Goal: Navigation & Orientation: Find specific page/section

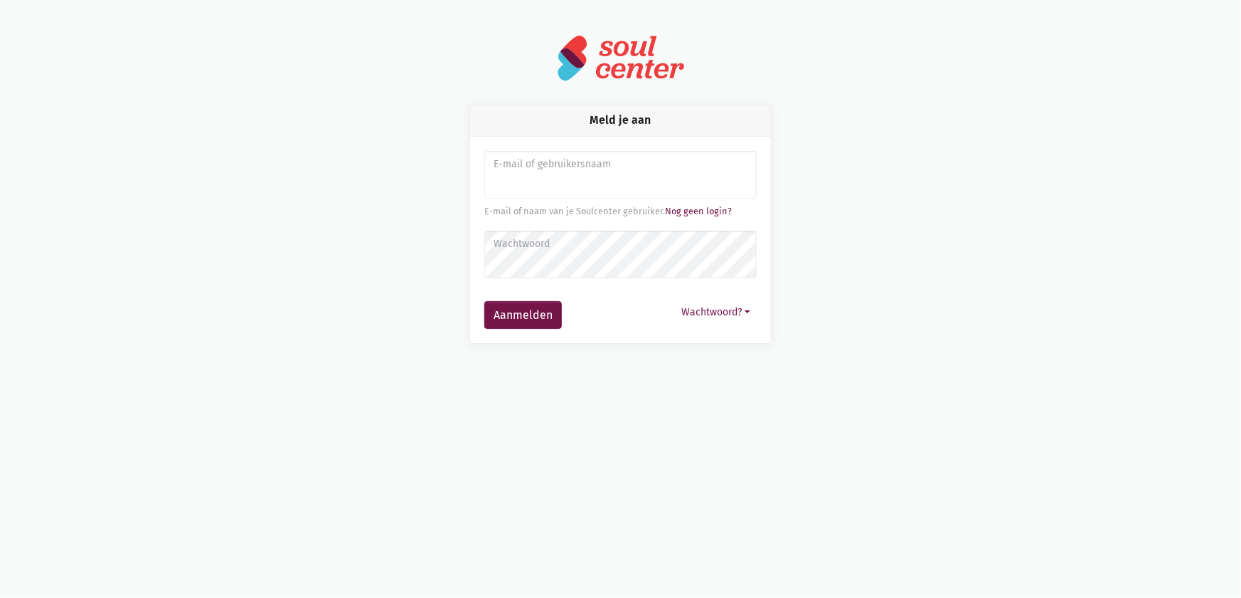
type input "sarahvds25@telenet.be"
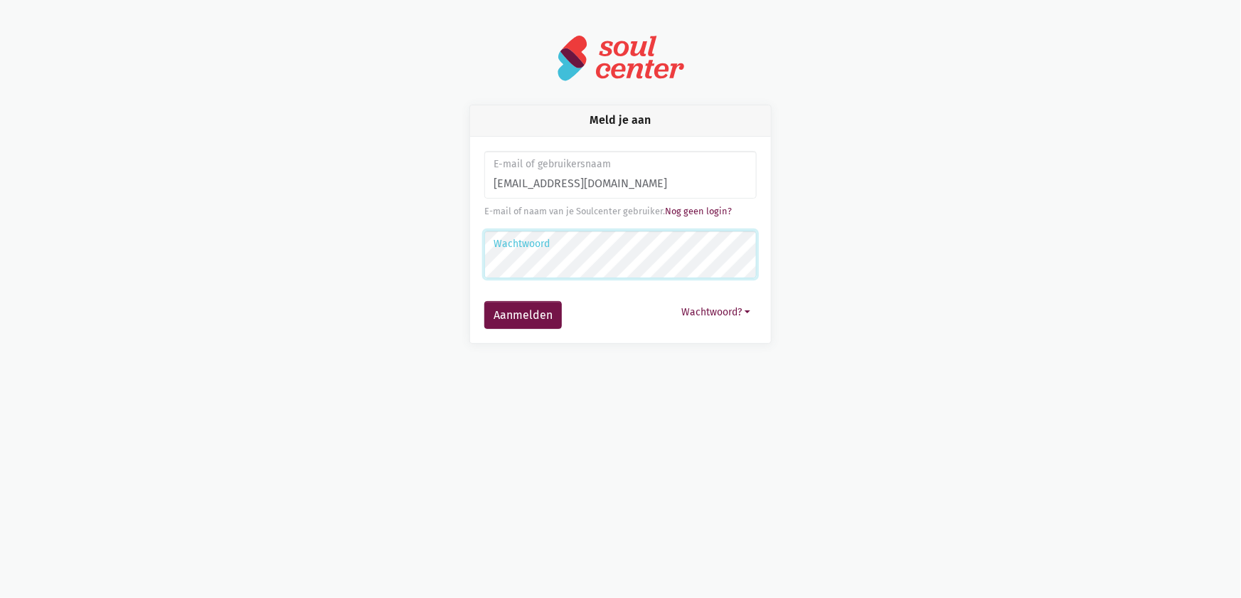
click at [484, 301] on button "Aanmelden" at bounding box center [523, 315] width 78 height 28
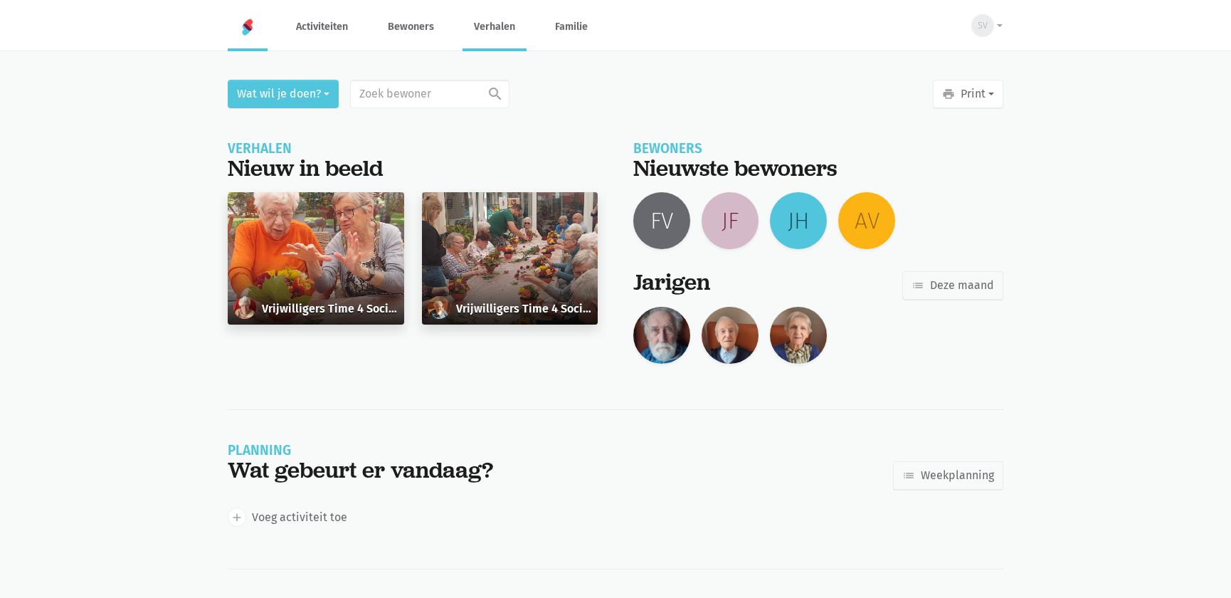
click at [480, 24] on link "Verhalen" at bounding box center [494, 27] width 64 height 48
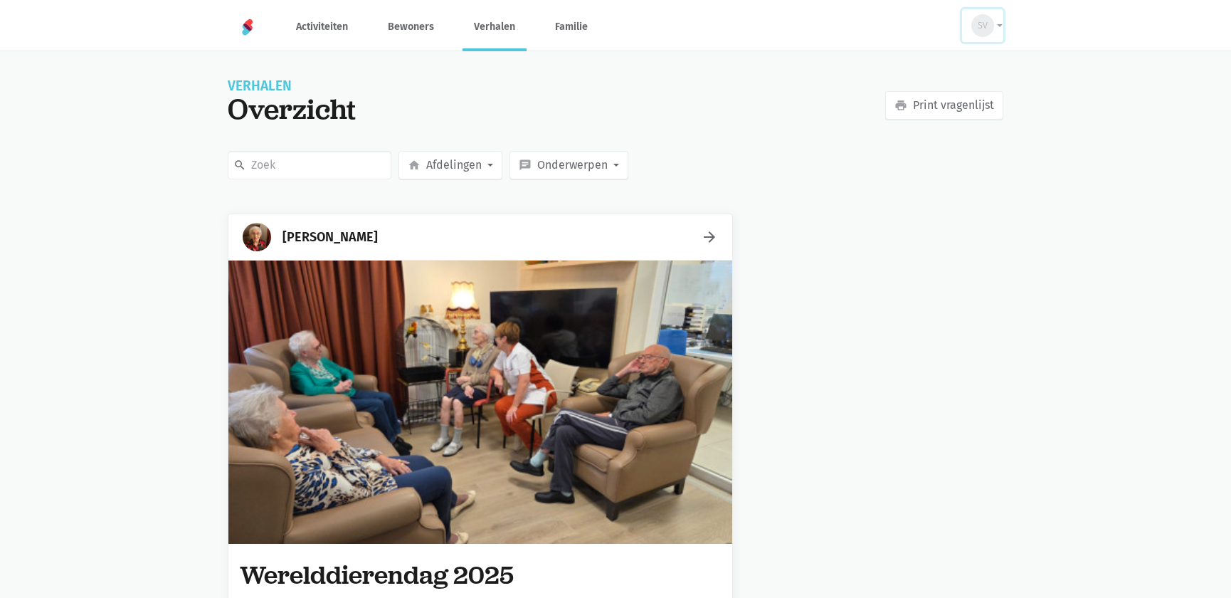
click at [981, 23] on span "SV" at bounding box center [983, 25] width 10 height 14
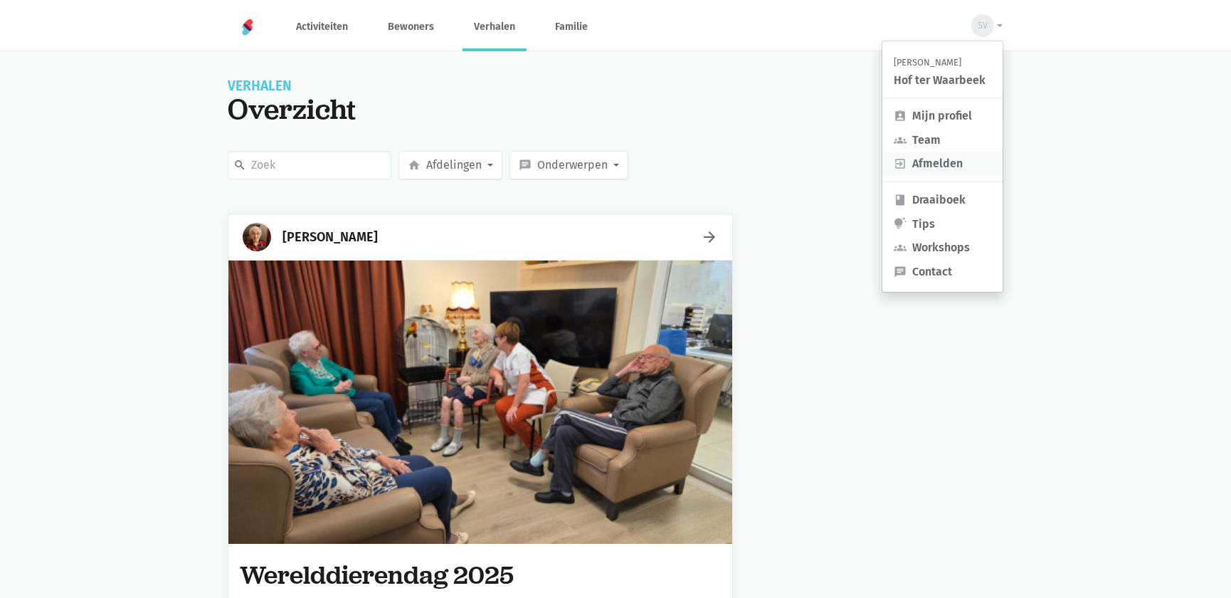
click at [932, 163] on link "exit_to_app Afmelden" at bounding box center [942, 164] width 120 height 24
